Goal: Navigation & Orientation: Find specific page/section

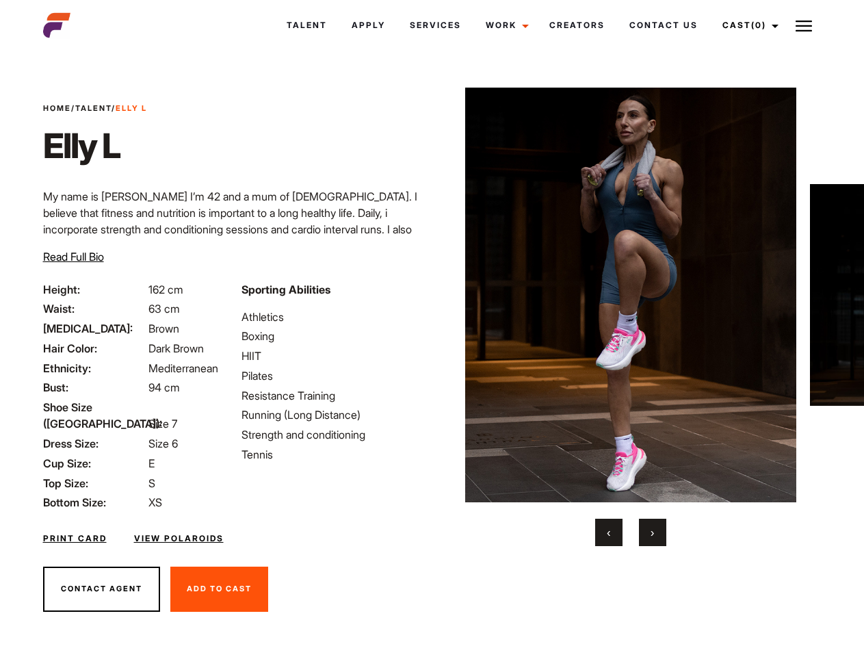
click at [747, 25] on link "Cast (0)" at bounding box center [748, 25] width 77 height 37
click at [804, 25] on img at bounding box center [804, 26] width 16 height 16
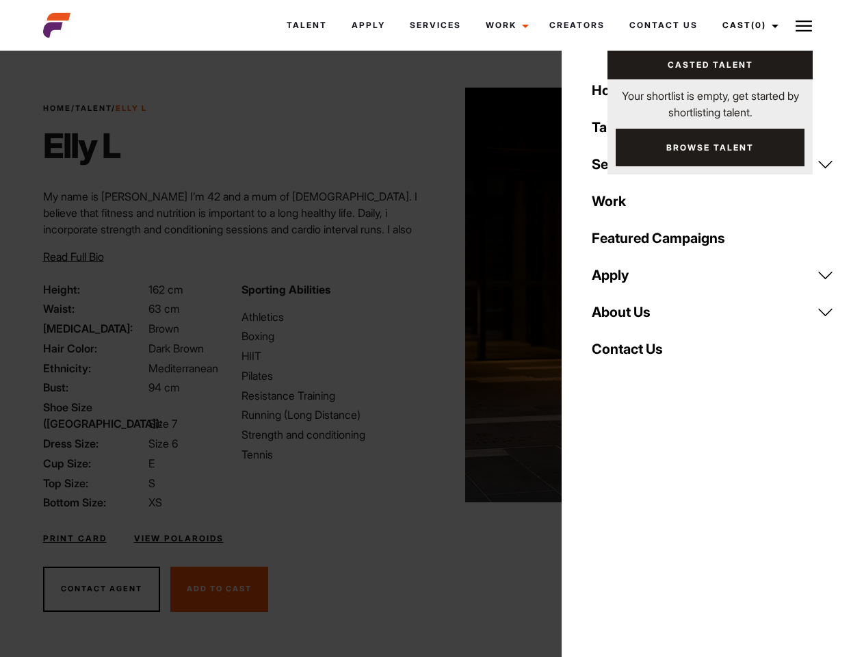
click at [630, 317] on img at bounding box center [631, 295] width 332 height 415
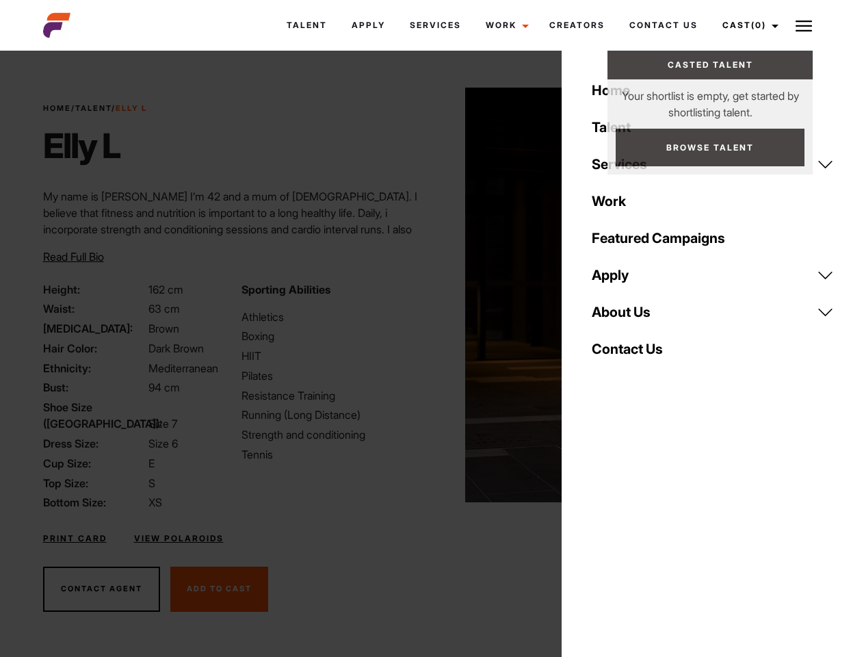
click at [432, 295] on div "Sporting Abilities Athletics Boxing HIIT Pilates Resistance Training Running (L…" at bounding box center [332, 396] width 198 height 230
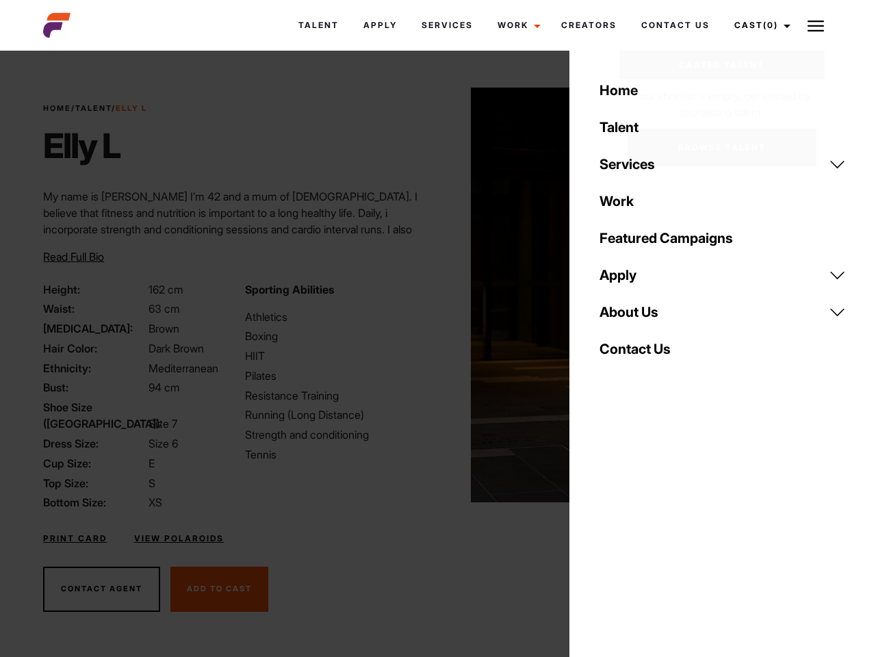
click at [609, 533] on div "Home Talent Services Talent Casting Photography Videography Creative Hair and M…" at bounding box center [722, 328] width 307 height 657
click at [653, 533] on div "Home Talent Services Talent Casting Photography Videography Creative Hair and M…" at bounding box center [722, 328] width 307 height 657
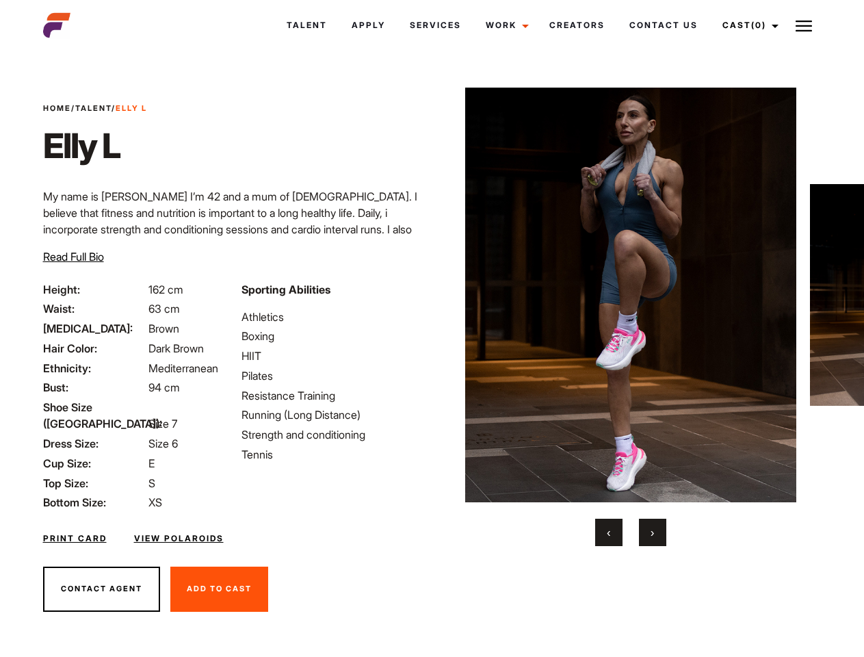
click at [747, 25] on link "Cast (0)" at bounding box center [748, 25] width 77 height 37
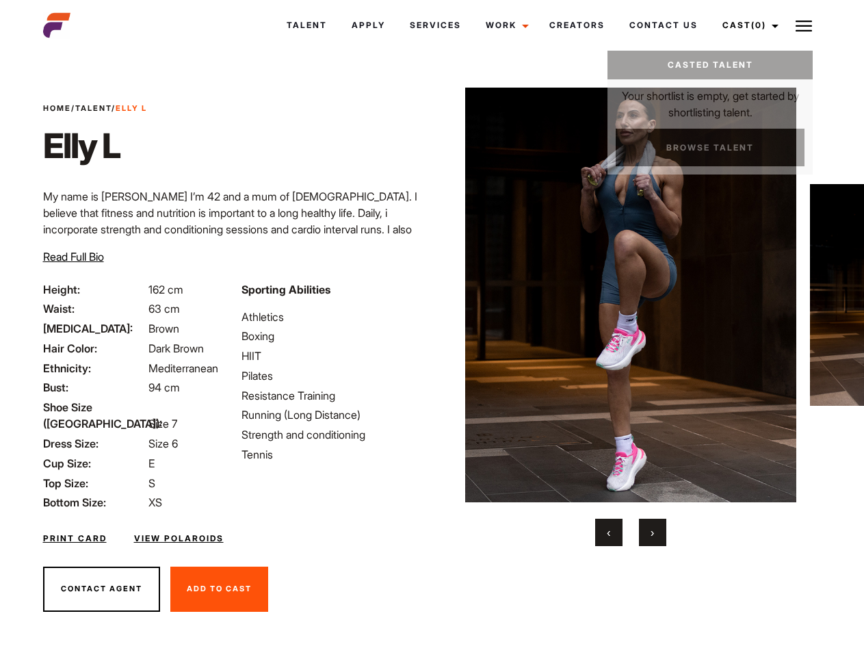
click at [804, 25] on img at bounding box center [804, 26] width 16 height 16
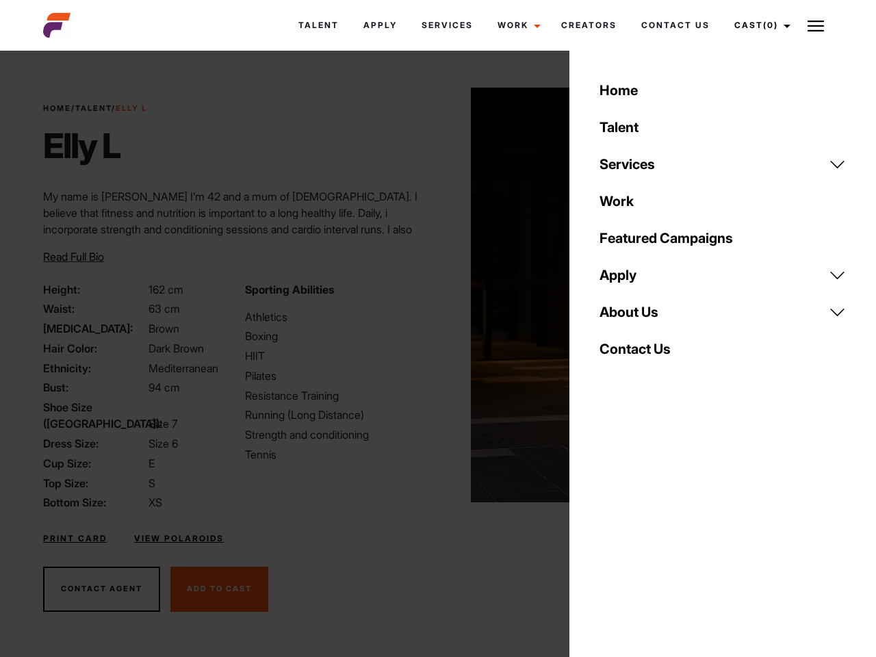
click at [630, 317] on link "About Us" at bounding box center [722, 312] width 263 height 37
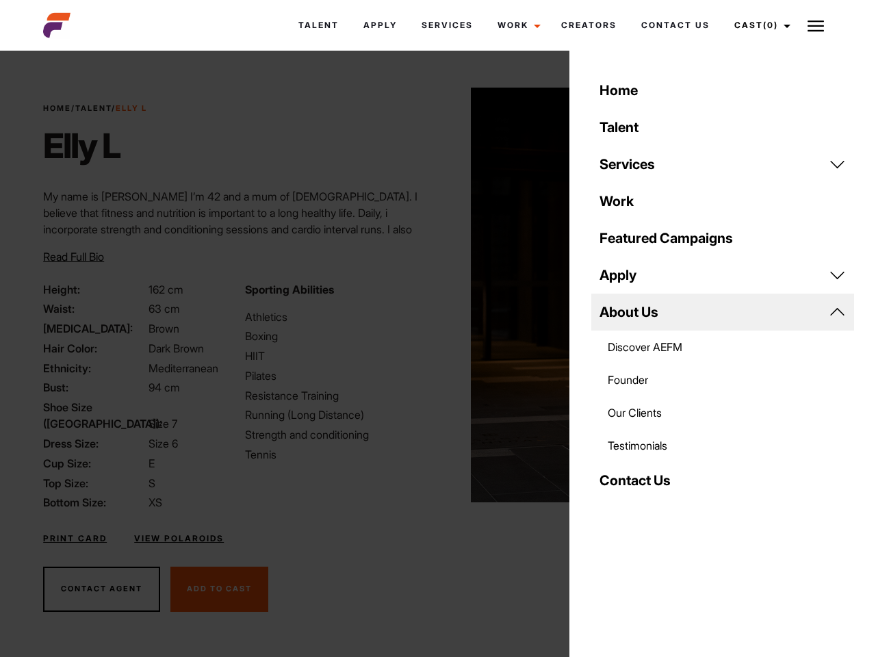
click at [432, 295] on div "Sporting Abilities Athletics Boxing HIIT Pilates Resistance Training Running (L…" at bounding box center [337, 396] width 201 height 230
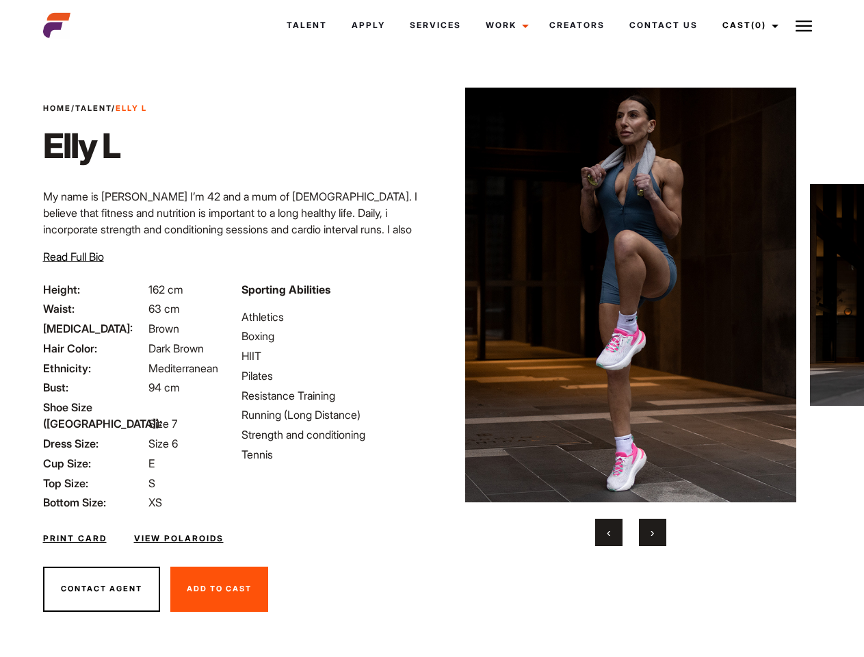
click at [747, 25] on link "Cast (0)" at bounding box center [748, 25] width 77 height 37
click at [804, 25] on img at bounding box center [804, 26] width 16 height 16
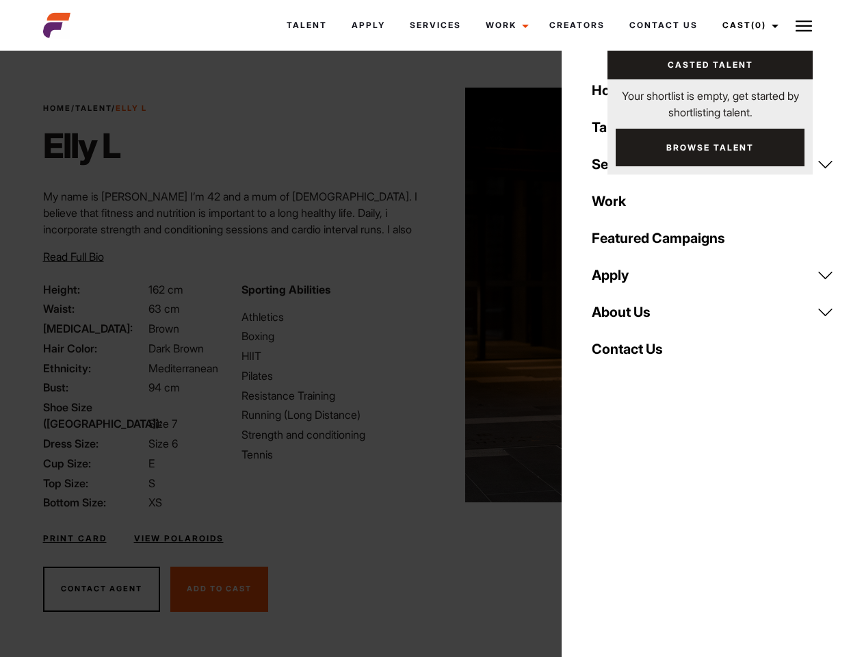
click at [630, 317] on img at bounding box center [631, 295] width 332 height 415
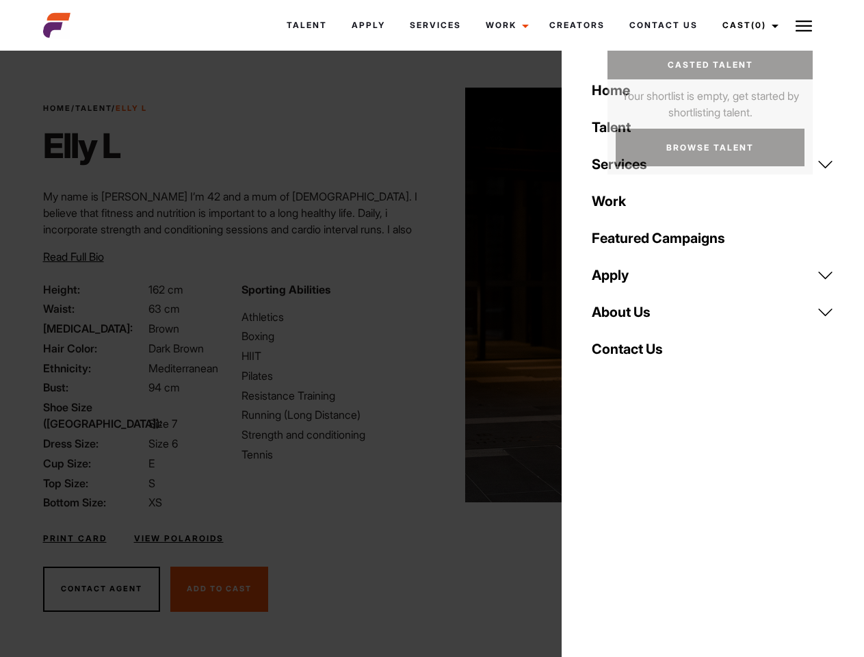
click at [432, 295] on div "Sporting Abilities Athletics Boxing HIIT Pilates Resistance Training Running (L…" at bounding box center [332, 396] width 198 height 230
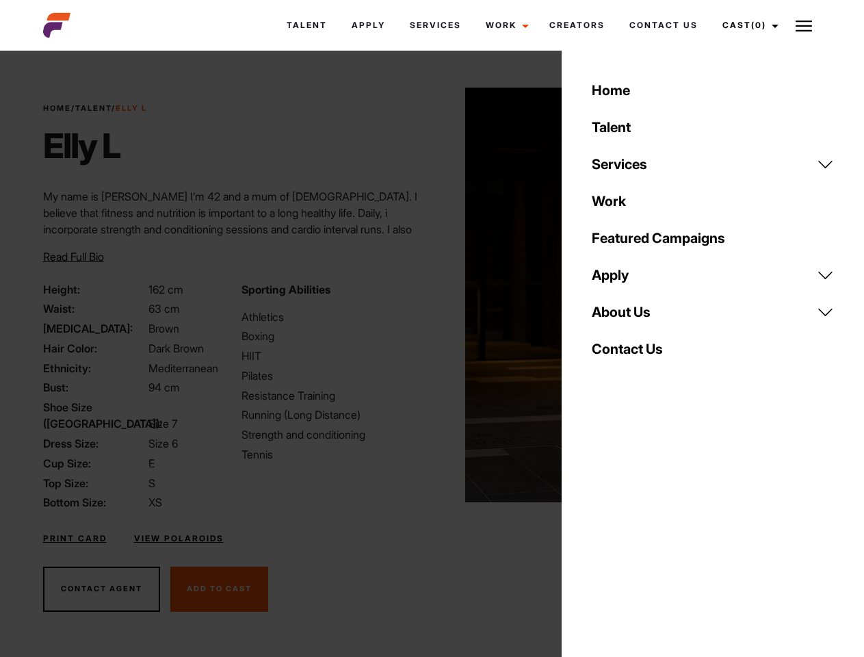
click at [609, 533] on button "‹" at bounding box center [608, 532] width 27 height 27
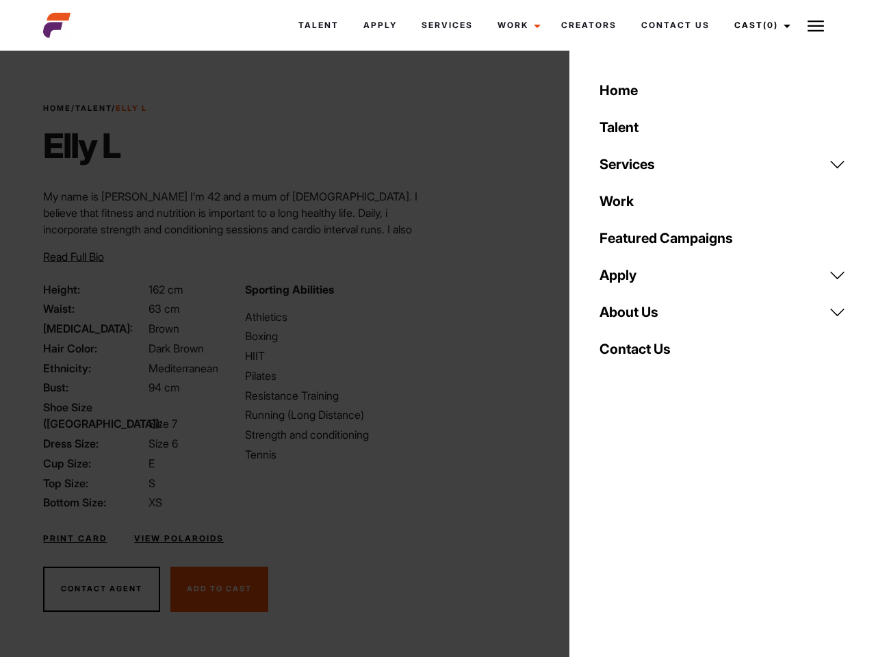
click at [653, 533] on div "Home Talent Services Talent Casting Photography Videography Creative Hair and M…" at bounding box center [722, 328] width 307 height 657
